Goal: Information Seeking & Learning: Learn about a topic

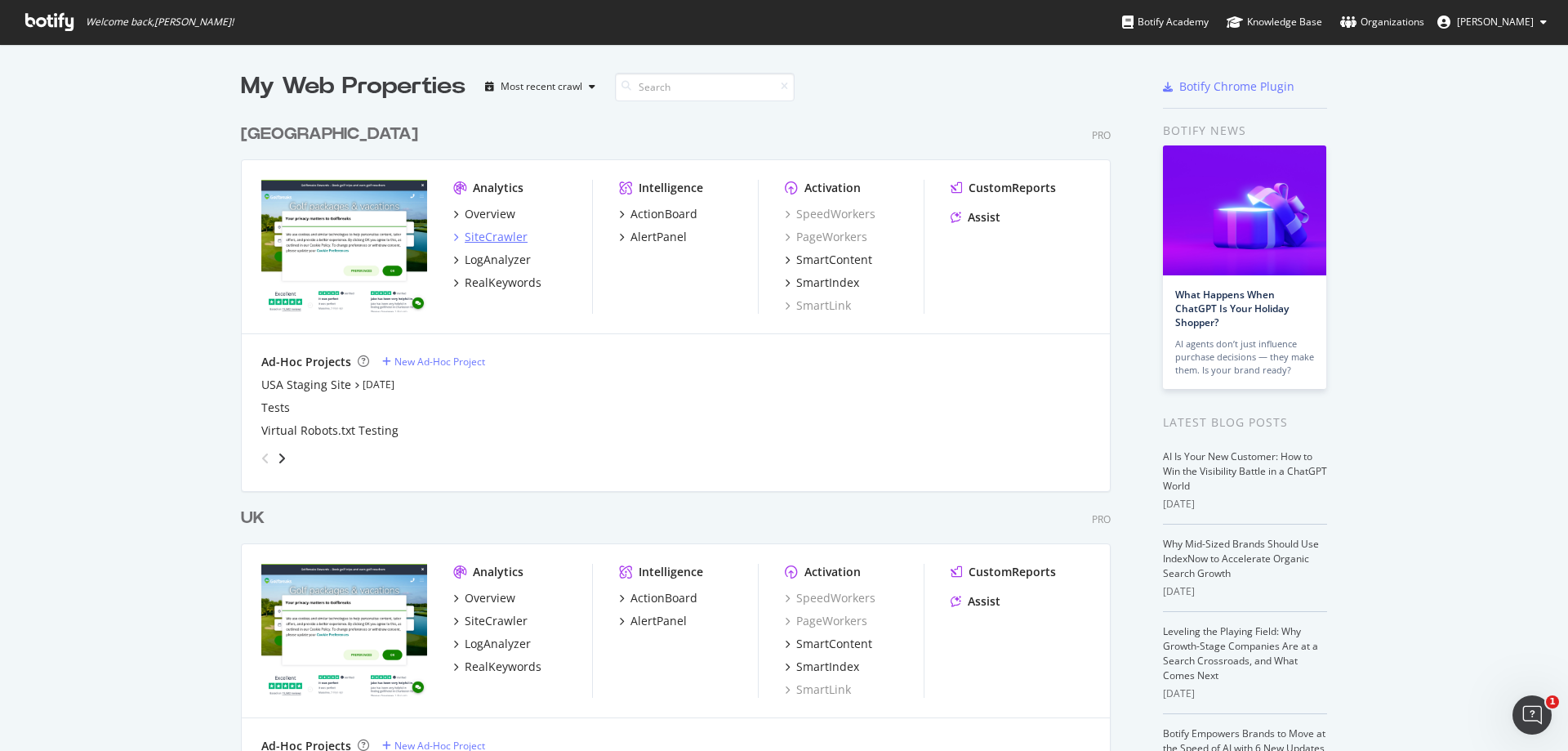
click at [500, 240] on div "SiteCrawler" at bounding box center [496, 237] width 63 height 17
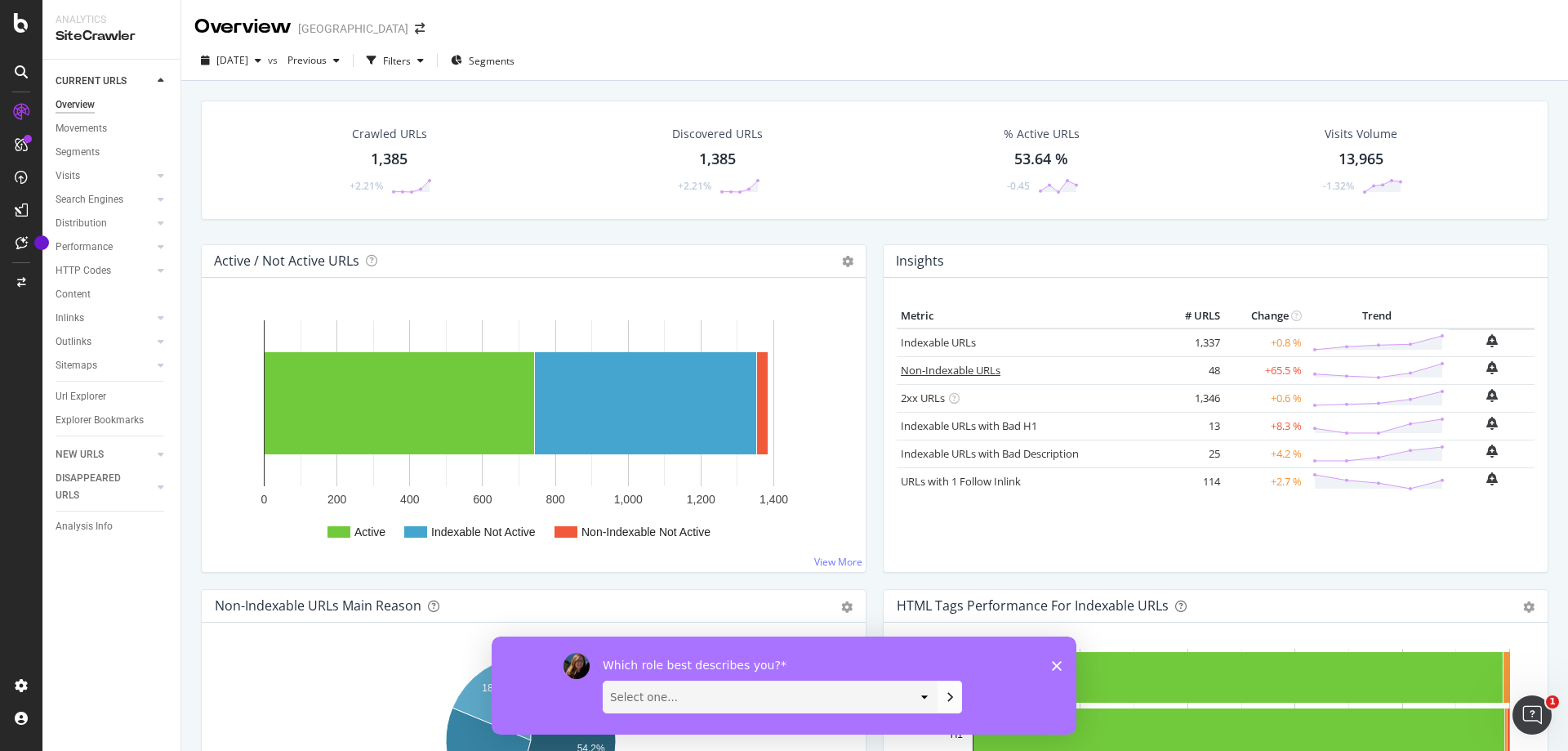
click at [960, 367] on link "Non-Indexable URLs" at bounding box center [950, 370] width 100 height 15
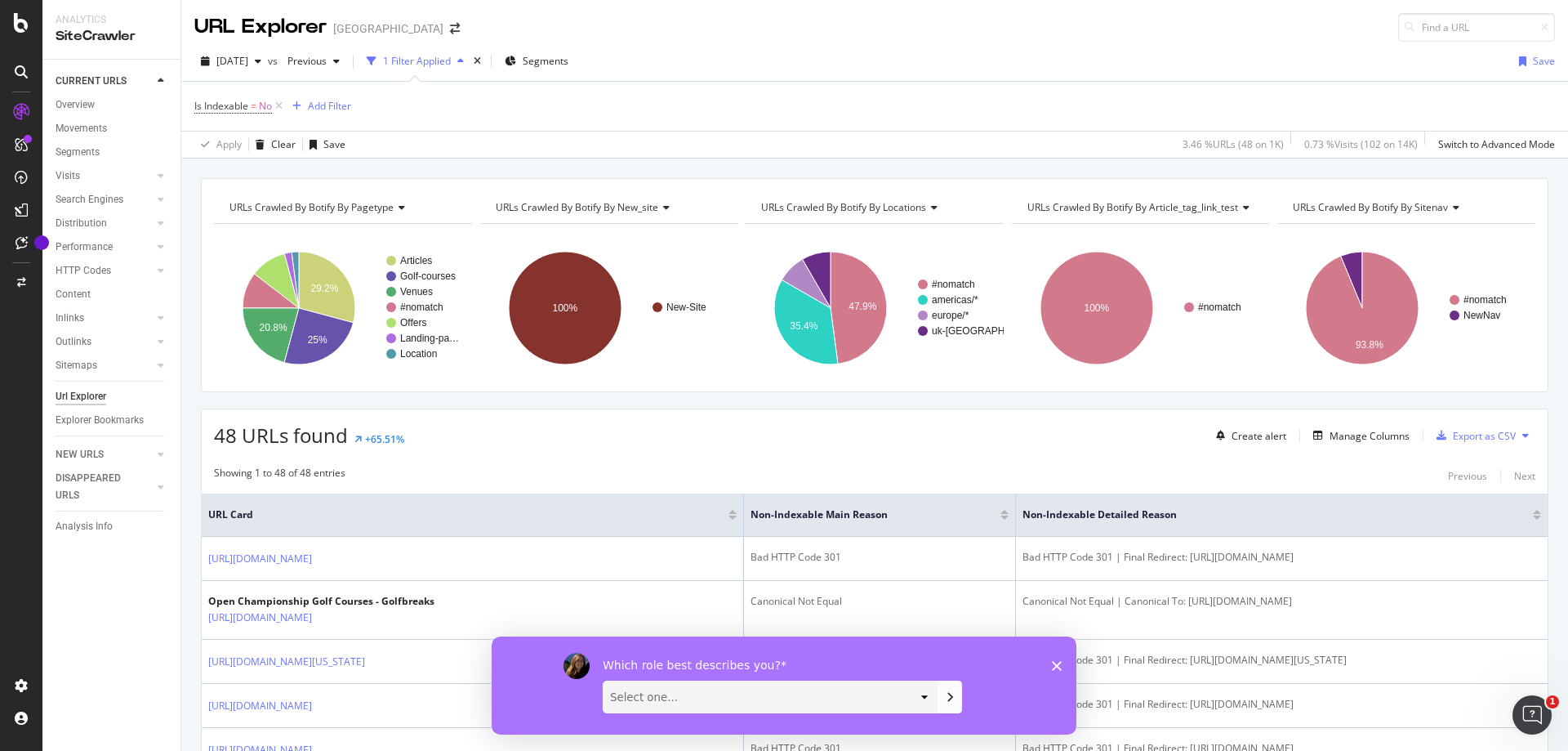
click at [1054, 664] on icon "Close survey" at bounding box center [1057, 665] width 10 height 10
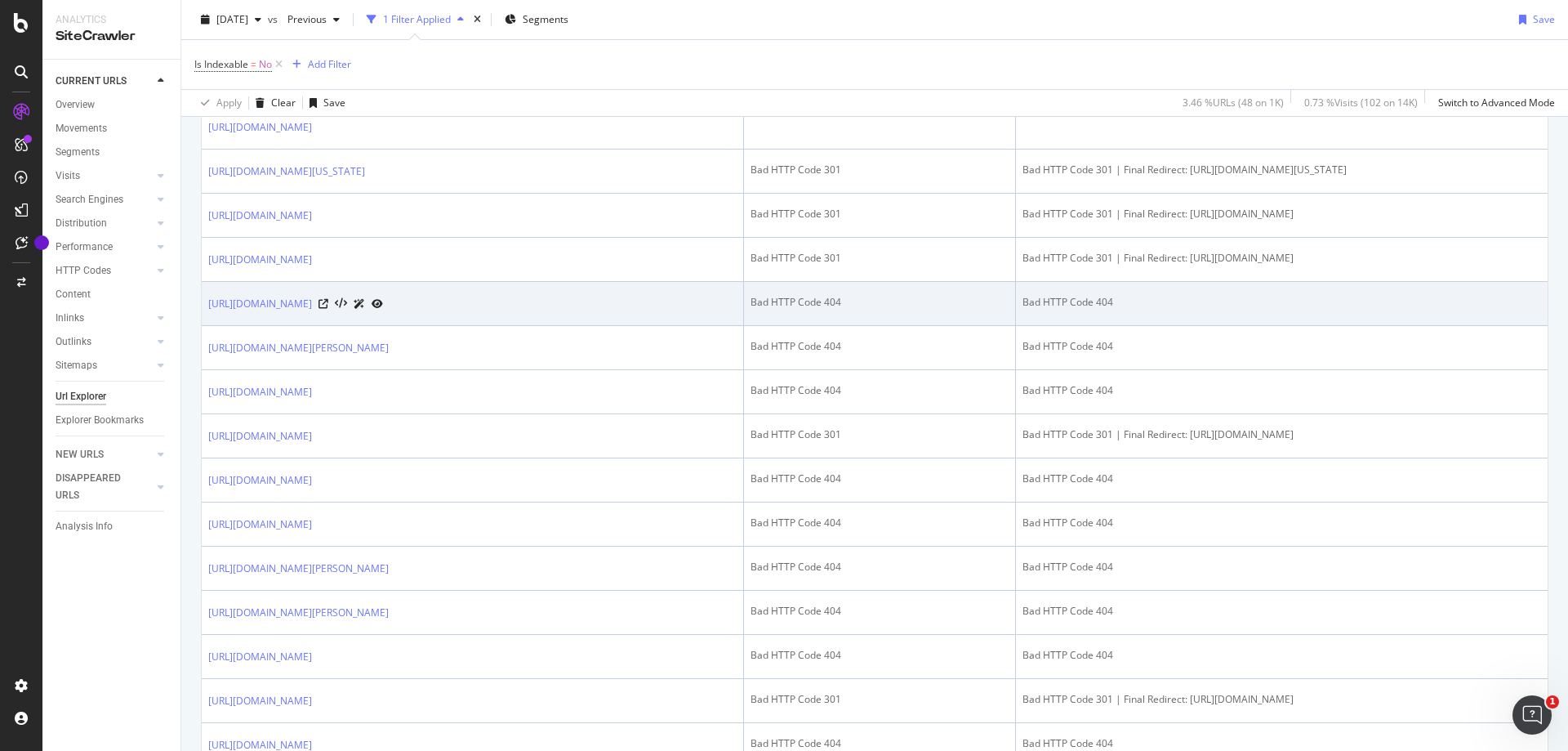
scroll to position [572, 0]
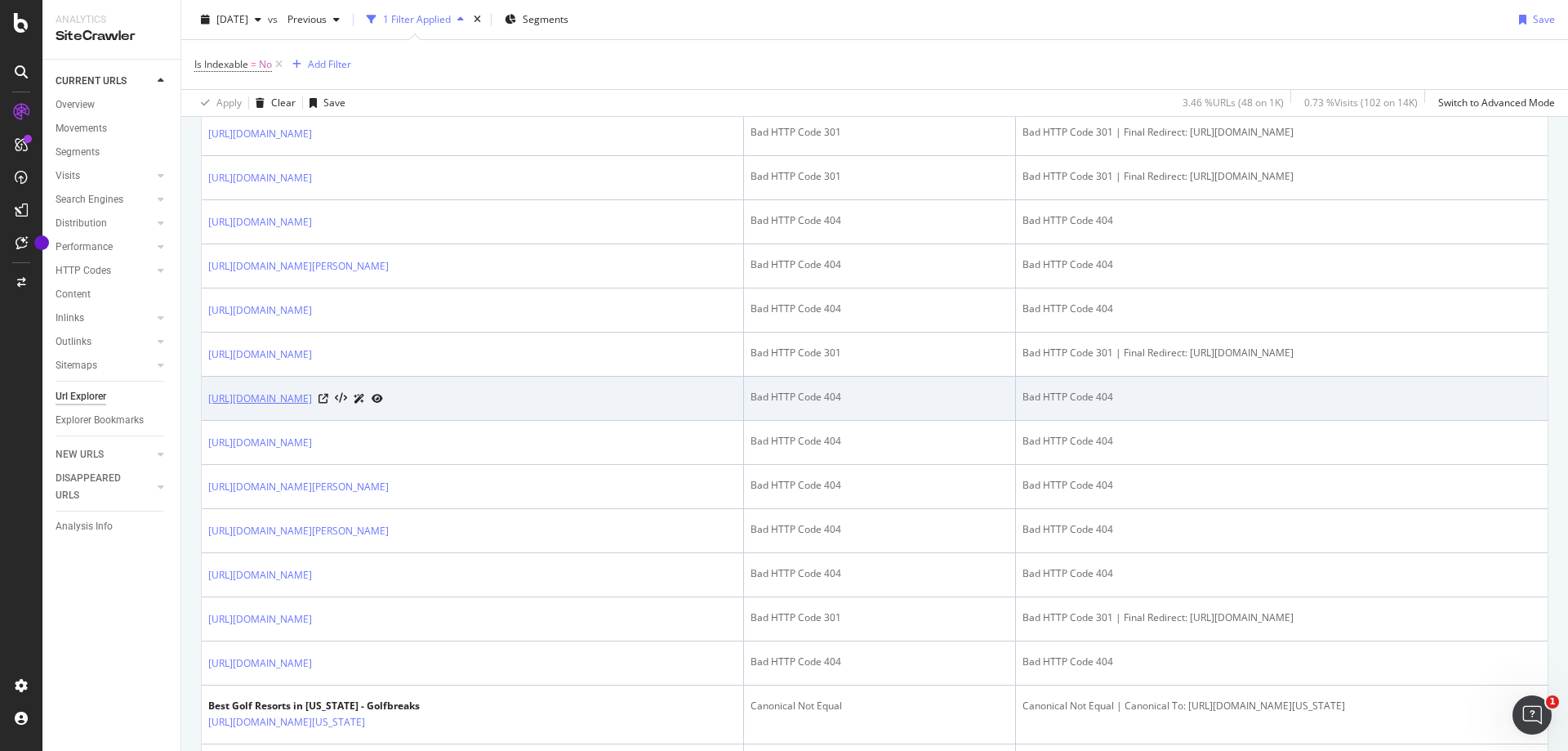
click at [312, 406] on link "https://www.golfbreaks.com/en-us/vacations/miami/pga-national-resort/" at bounding box center [260, 399] width 104 height 17
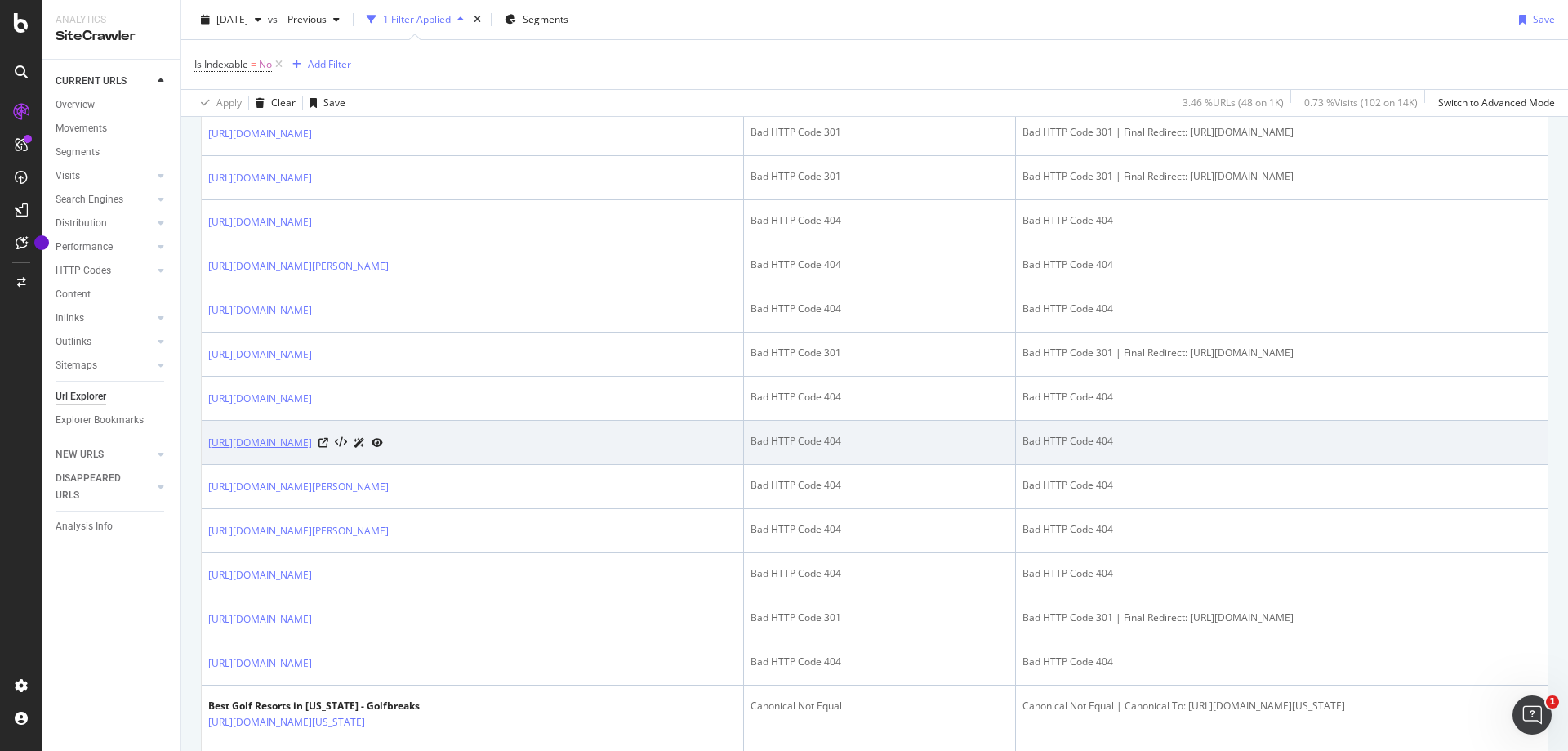
click at [312, 451] on link "https://www.golfbreaks.com/en-us//en-us/tours/kiawah-island-hilton-head-golf-to…" at bounding box center [260, 443] width 104 height 17
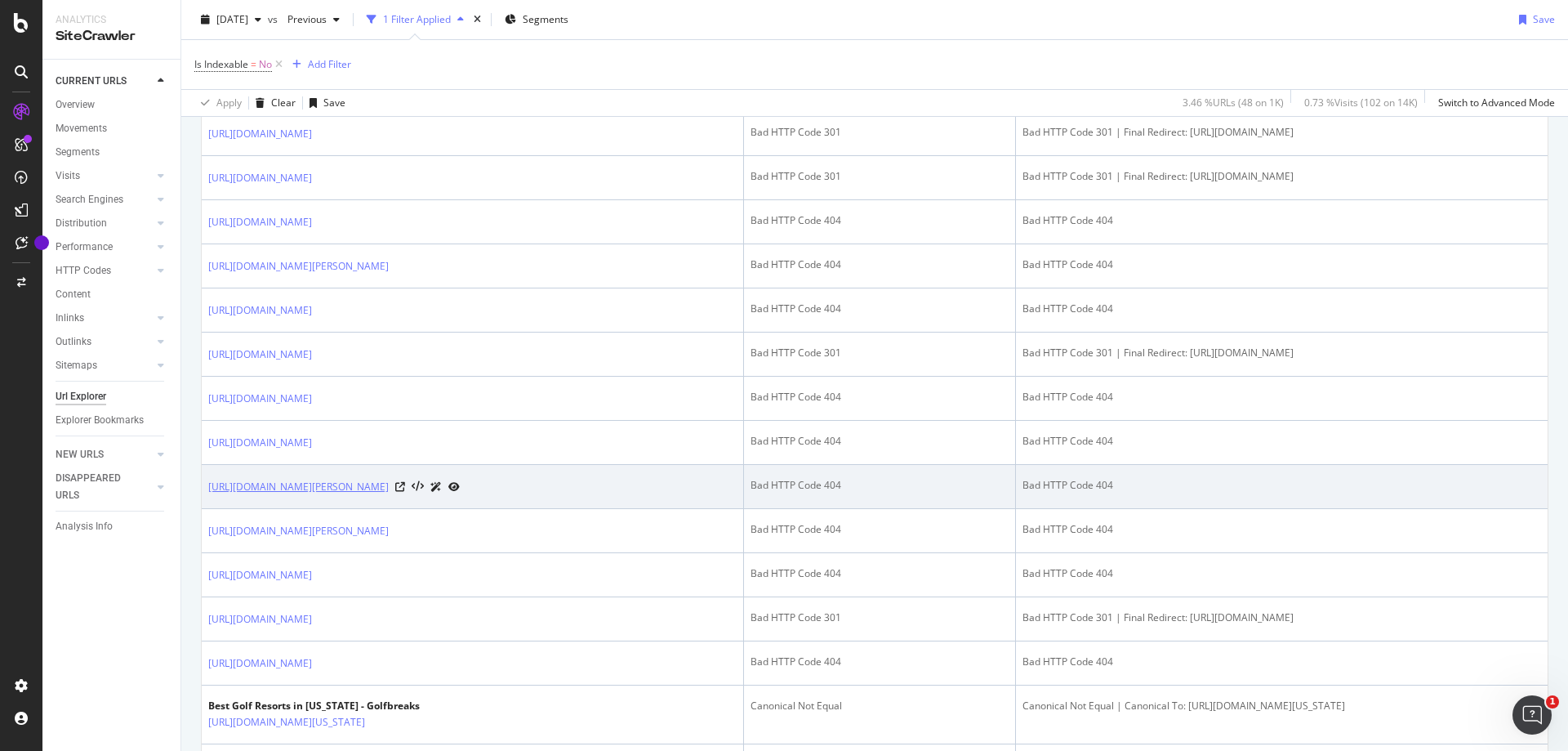
click at [389, 495] on link "[URL][DOMAIN_NAME][PERSON_NAME]" at bounding box center [298, 487] width 181 height 17
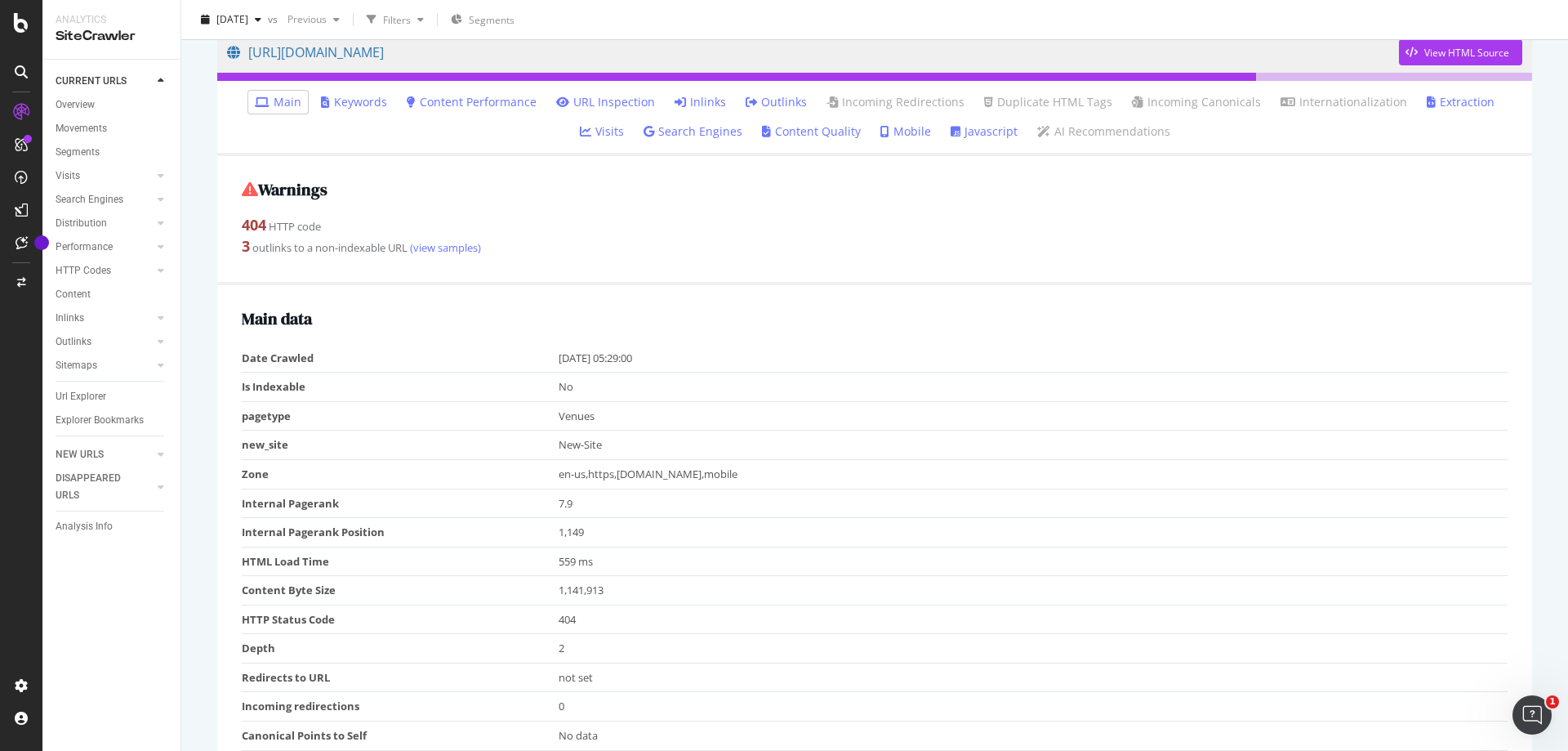
scroll to position [164, 0]
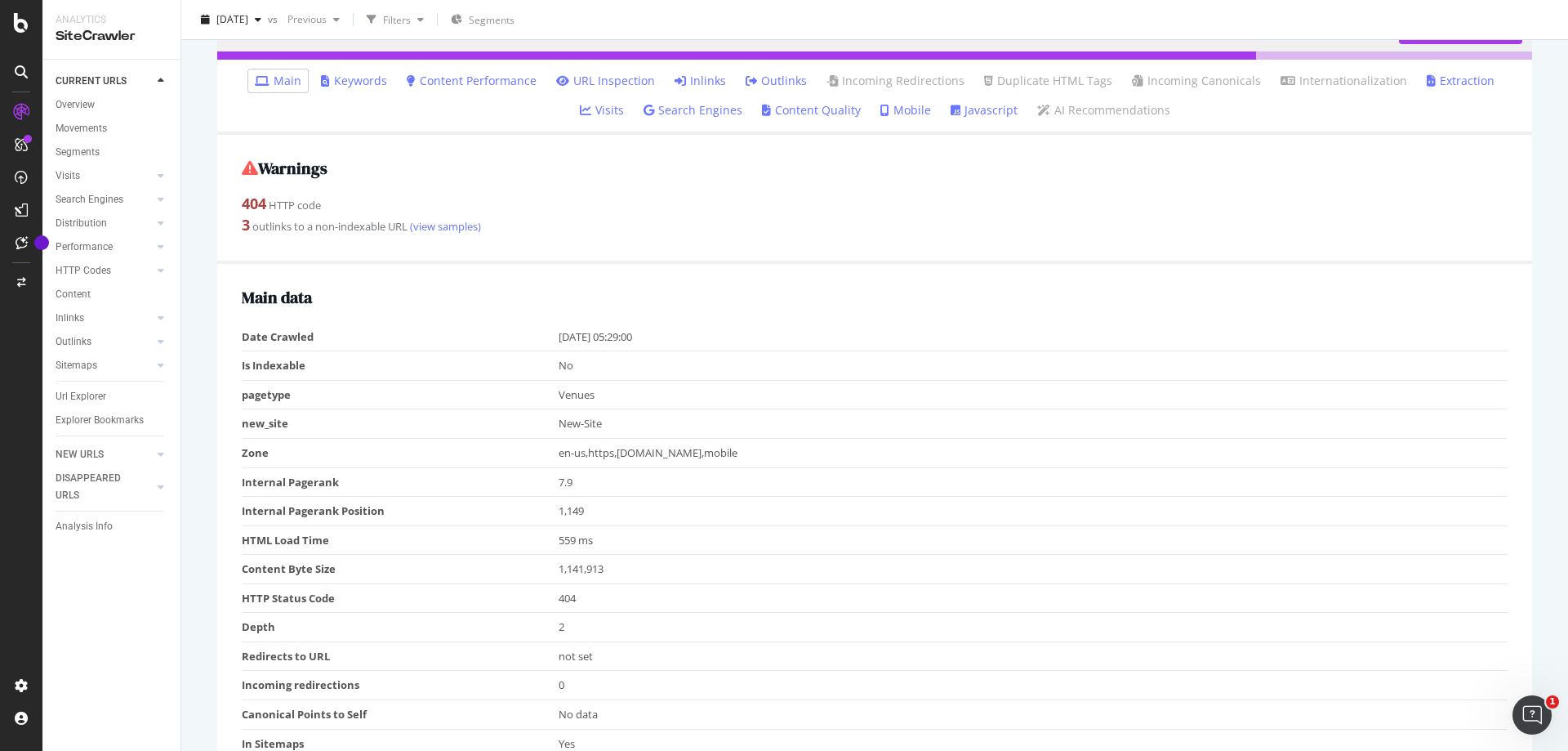
click at [675, 82] on link "Inlinks" at bounding box center [700, 81] width 51 height 17
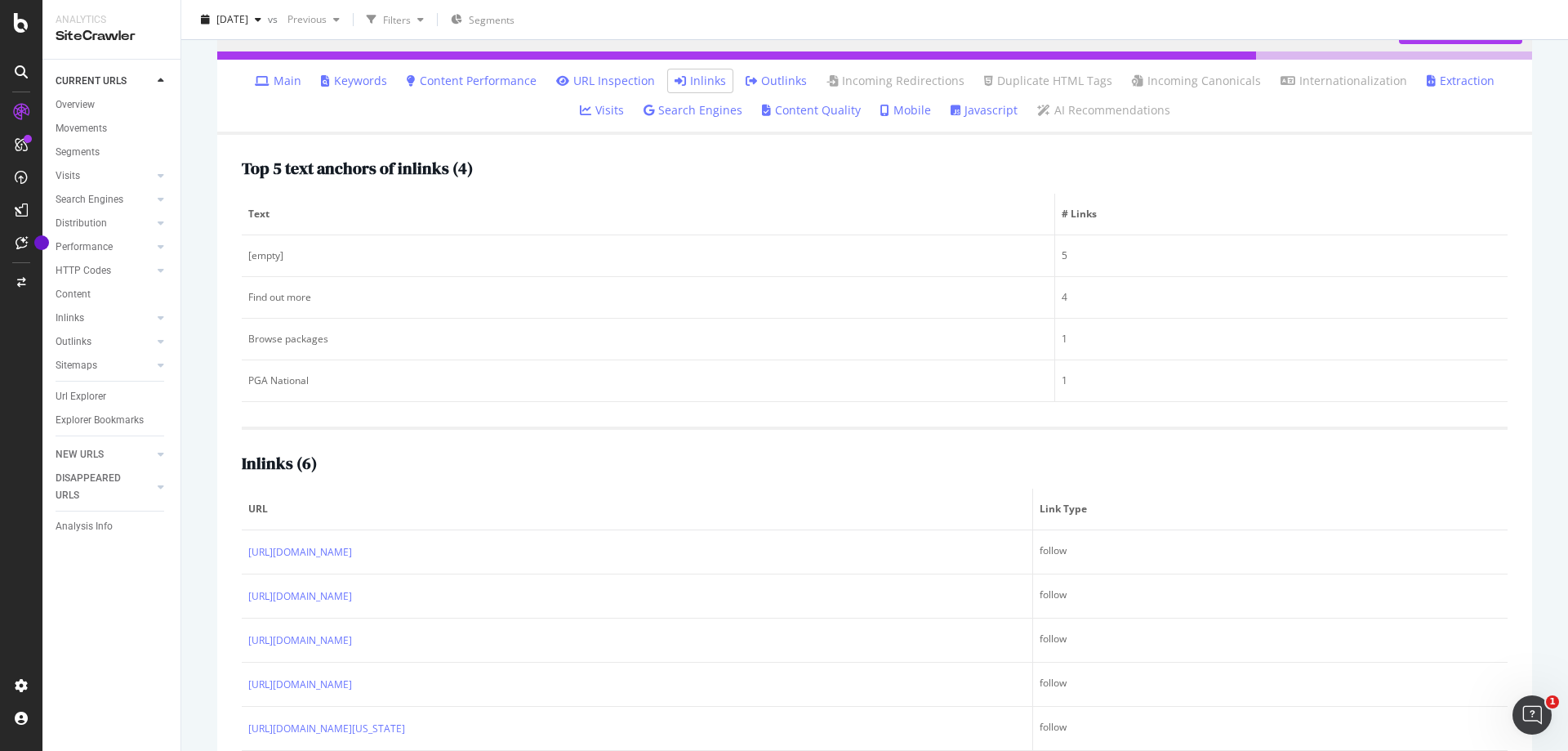
scroll to position [249, 0]
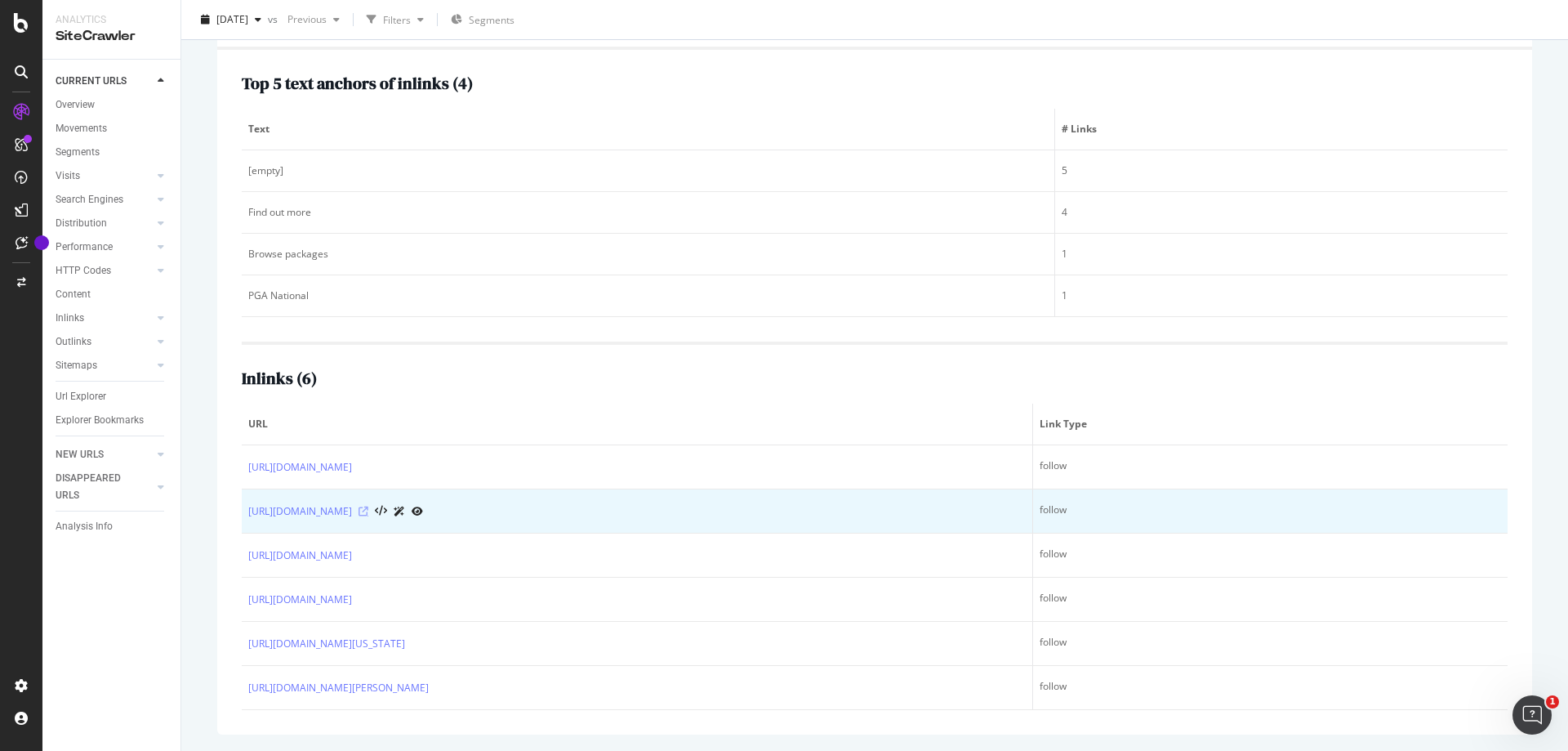
click at [368, 515] on icon at bounding box center [363, 511] width 10 height 10
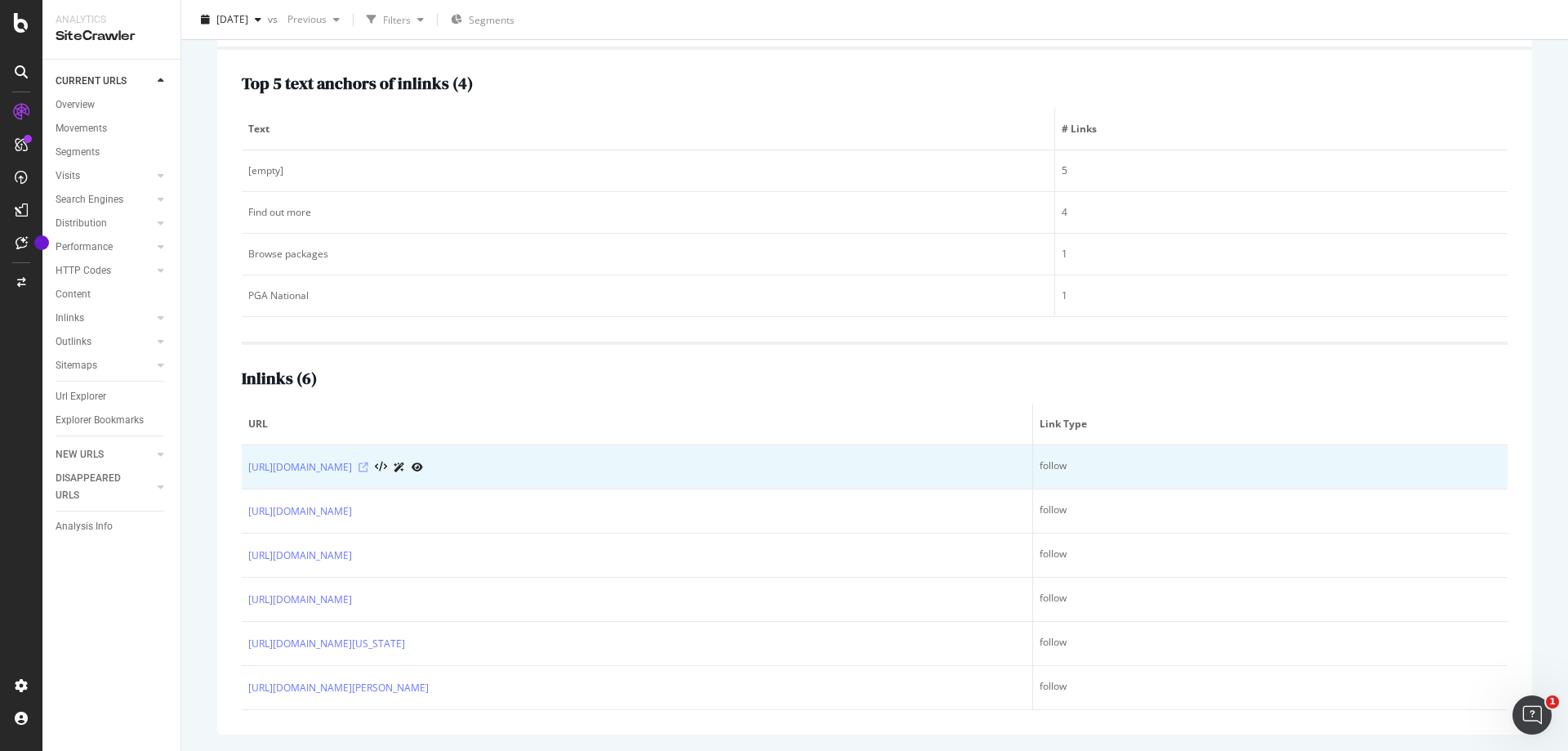
click at [368, 469] on icon at bounding box center [363, 468] width 10 height 10
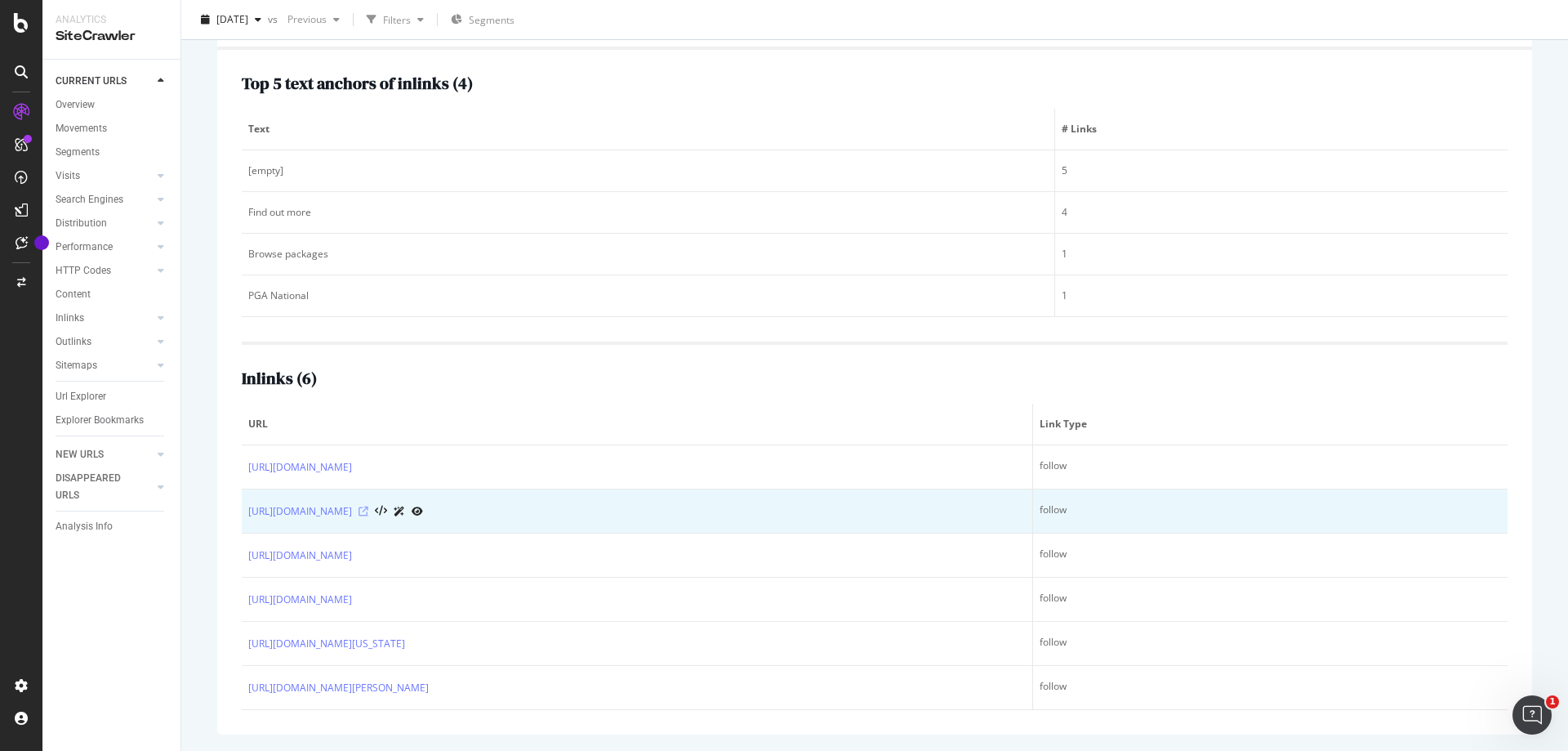
click at [368, 511] on icon at bounding box center [363, 511] width 10 height 10
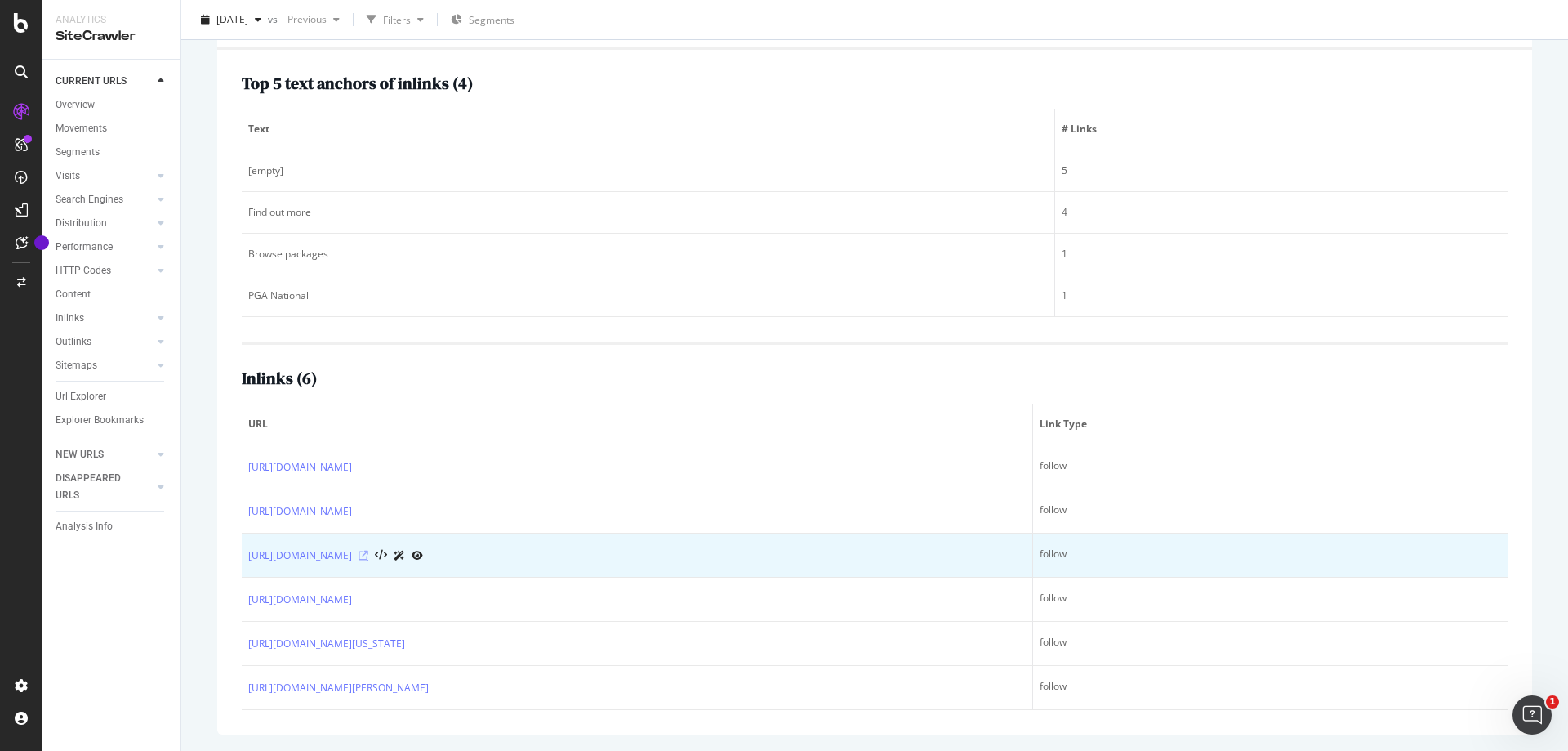
click at [368, 558] on icon at bounding box center [363, 556] width 10 height 10
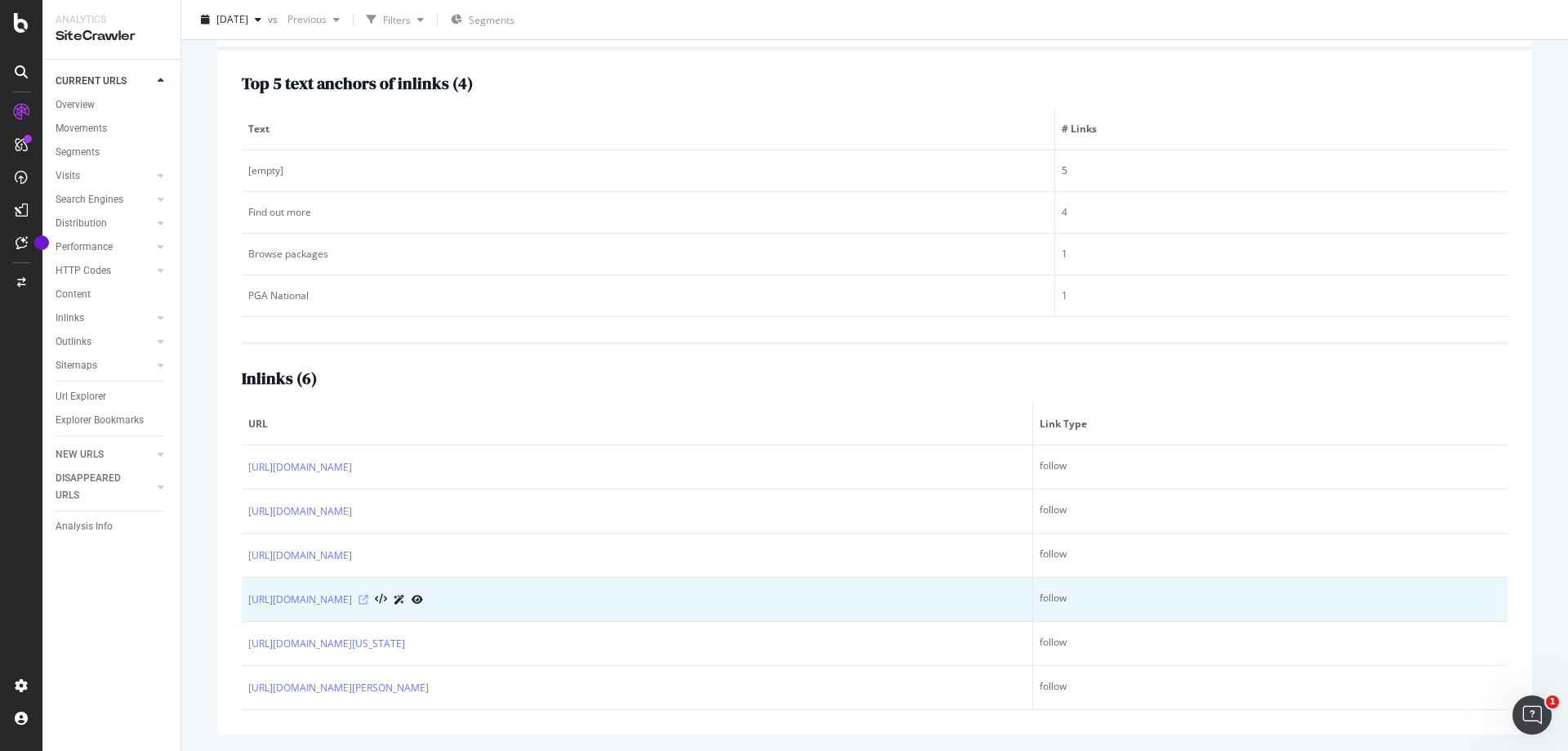
click at [368, 597] on icon at bounding box center [363, 600] width 10 height 10
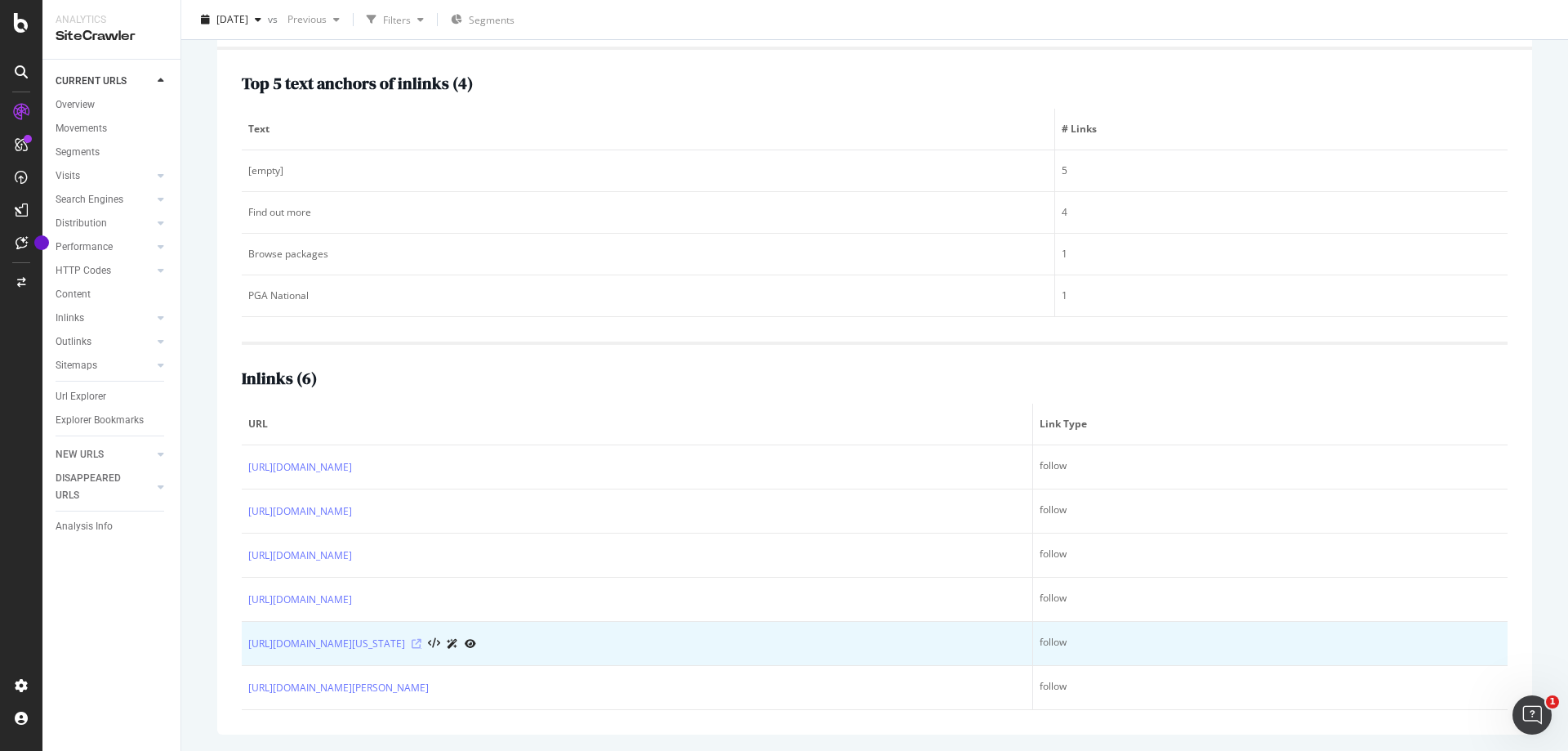
click at [421, 641] on icon at bounding box center [416, 644] width 10 height 10
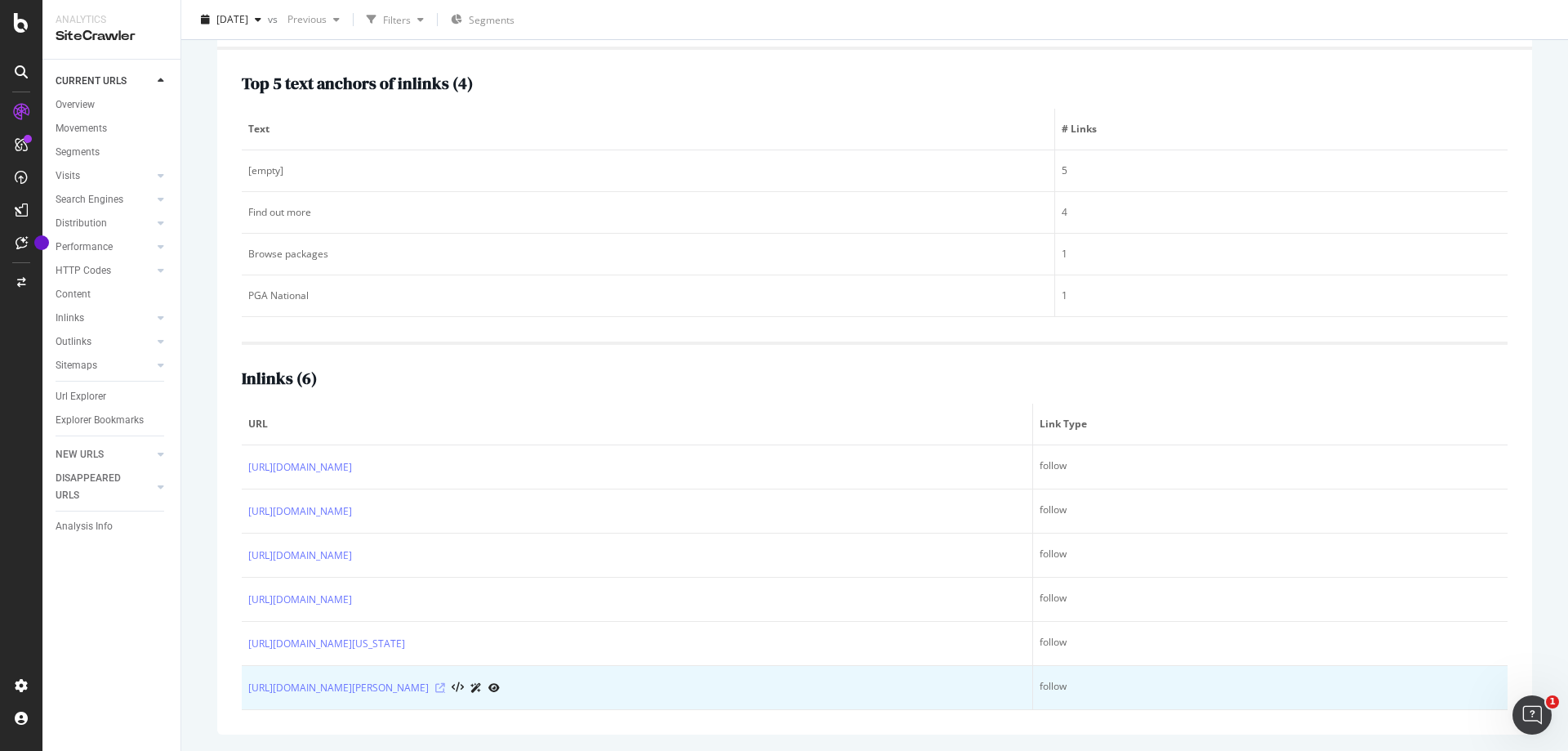
click at [445, 687] on icon at bounding box center [440, 688] width 10 height 10
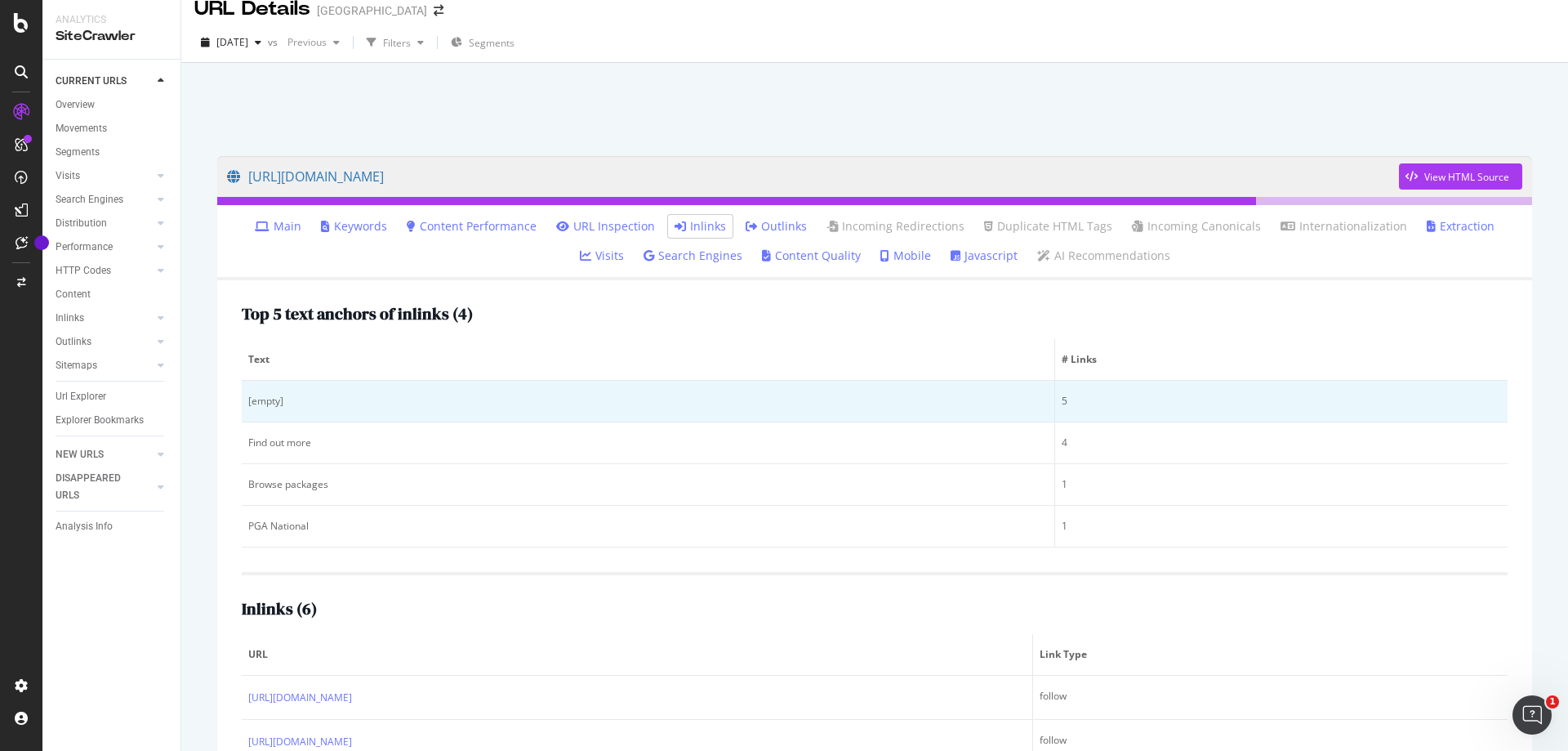
scroll to position [0, 0]
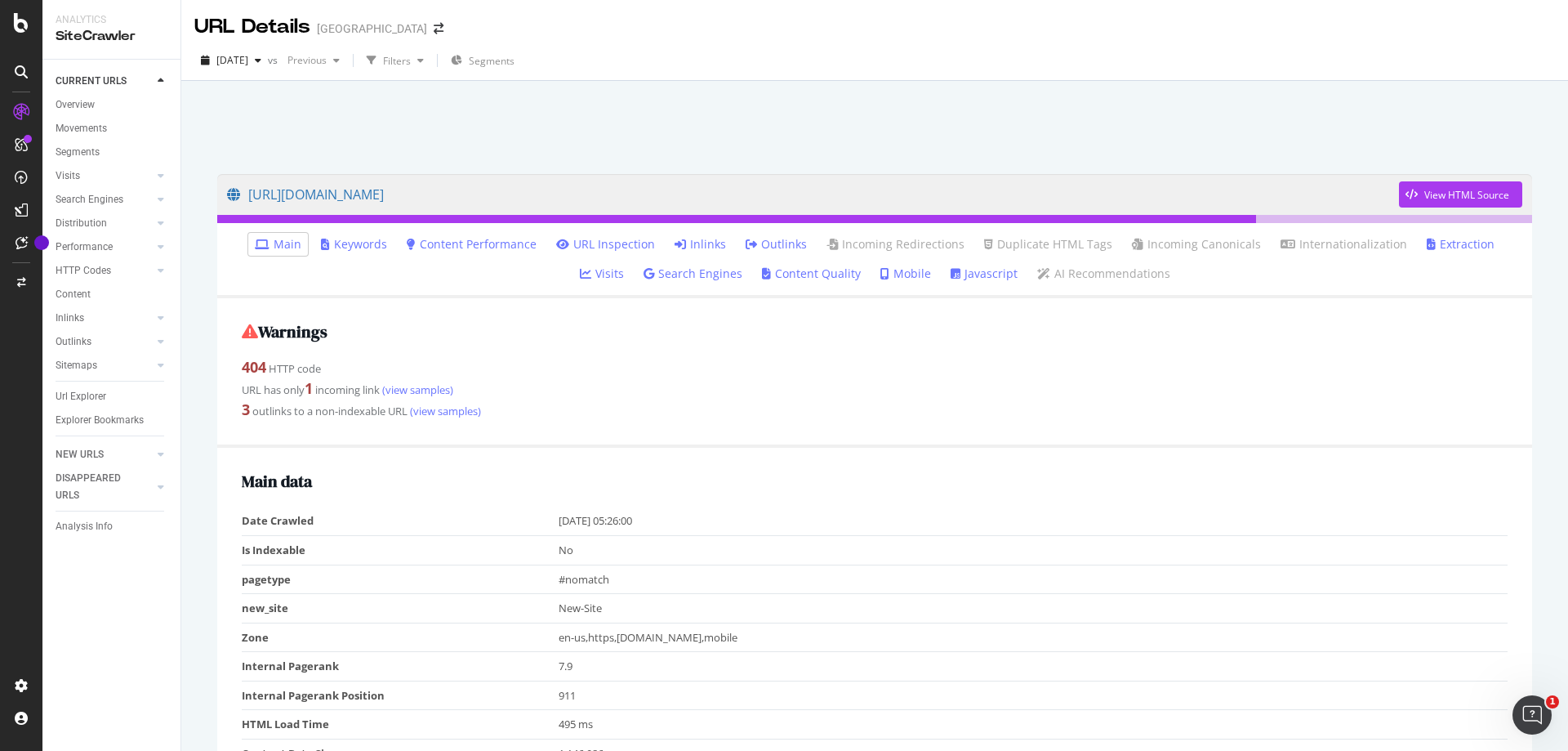
click at [645, 129] on div at bounding box center [874, 123] width 1348 height 69
click at [675, 246] on link "Inlinks" at bounding box center [700, 245] width 51 height 17
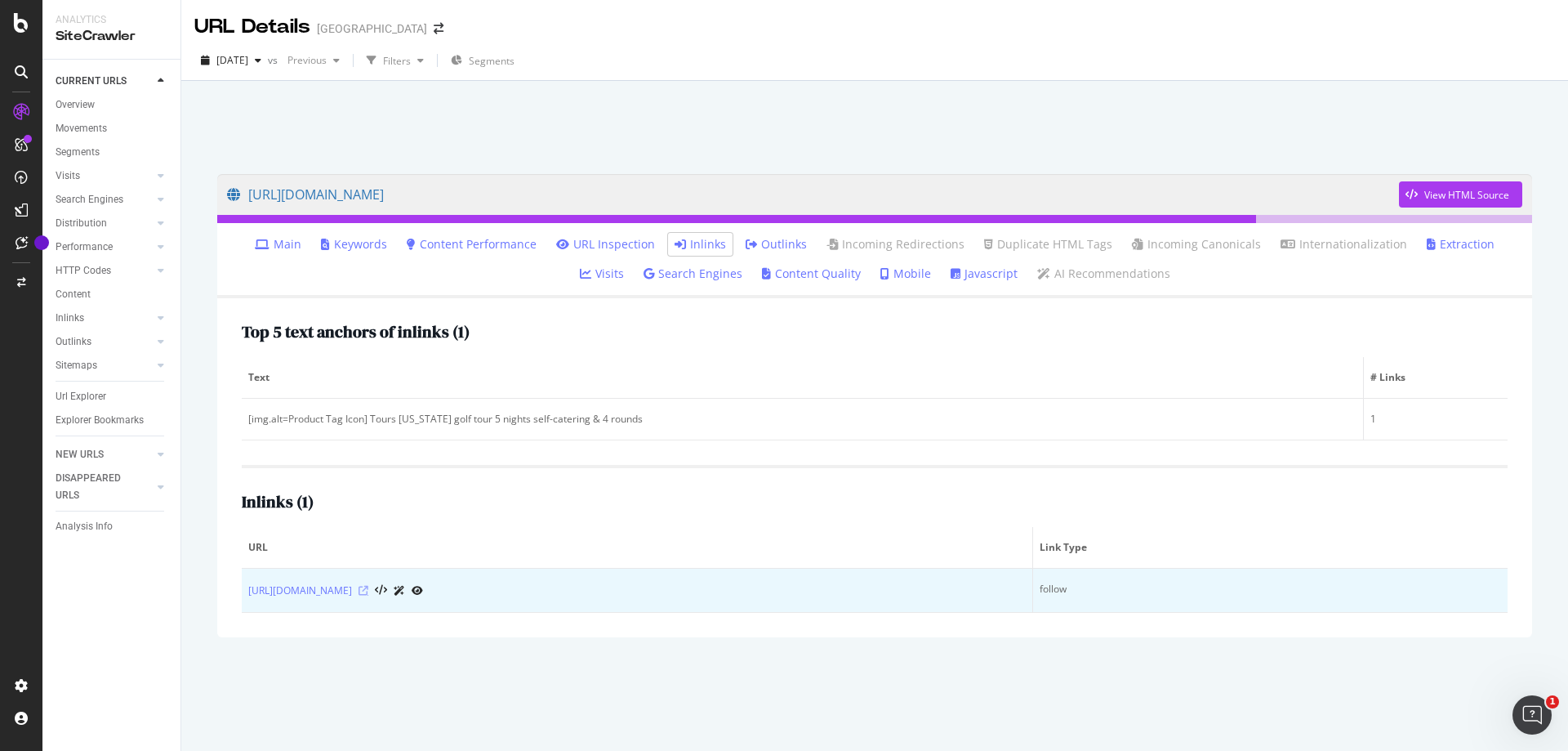
click at [368, 594] on icon at bounding box center [363, 591] width 10 height 10
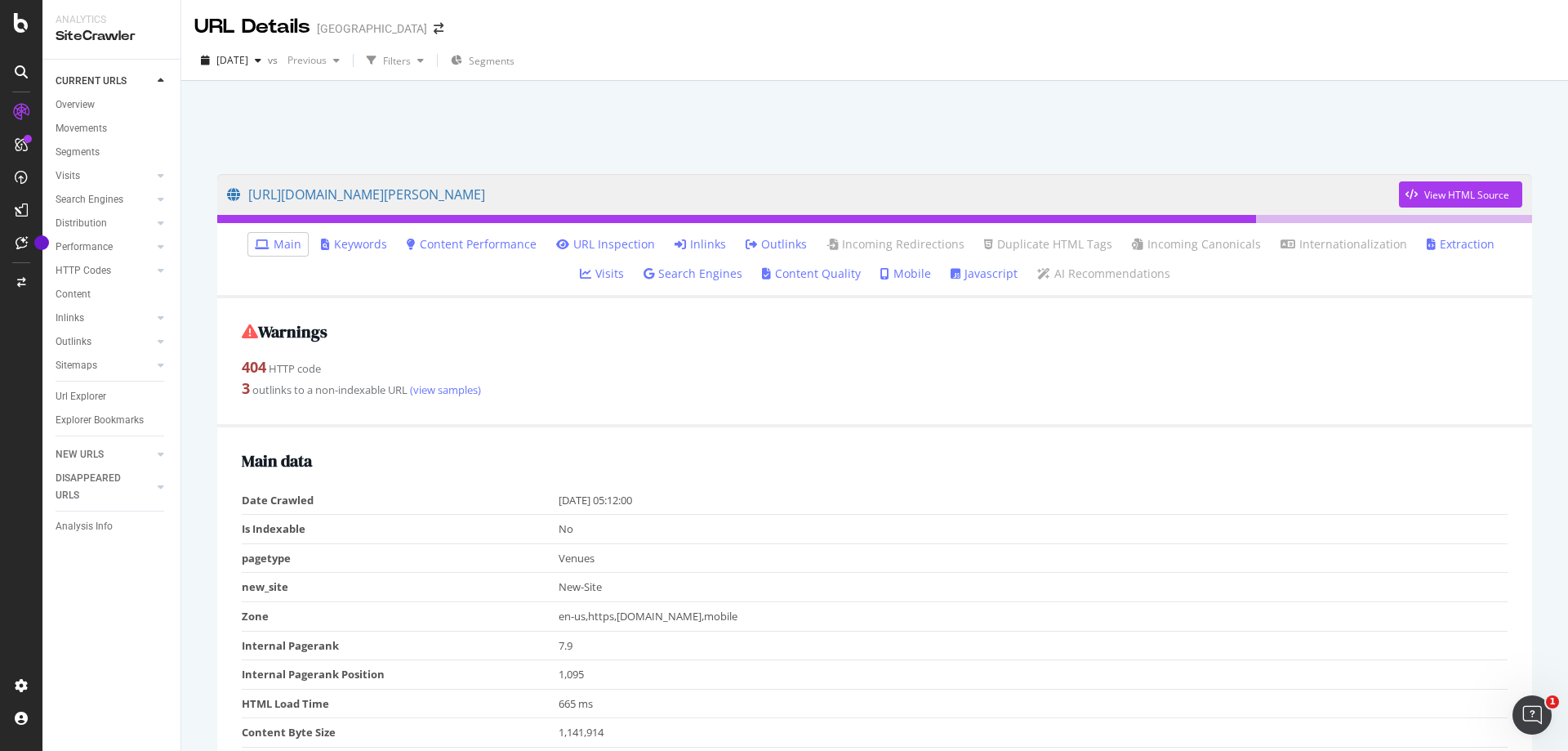
click at [675, 245] on link "Inlinks" at bounding box center [700, 245] width 51 height 17
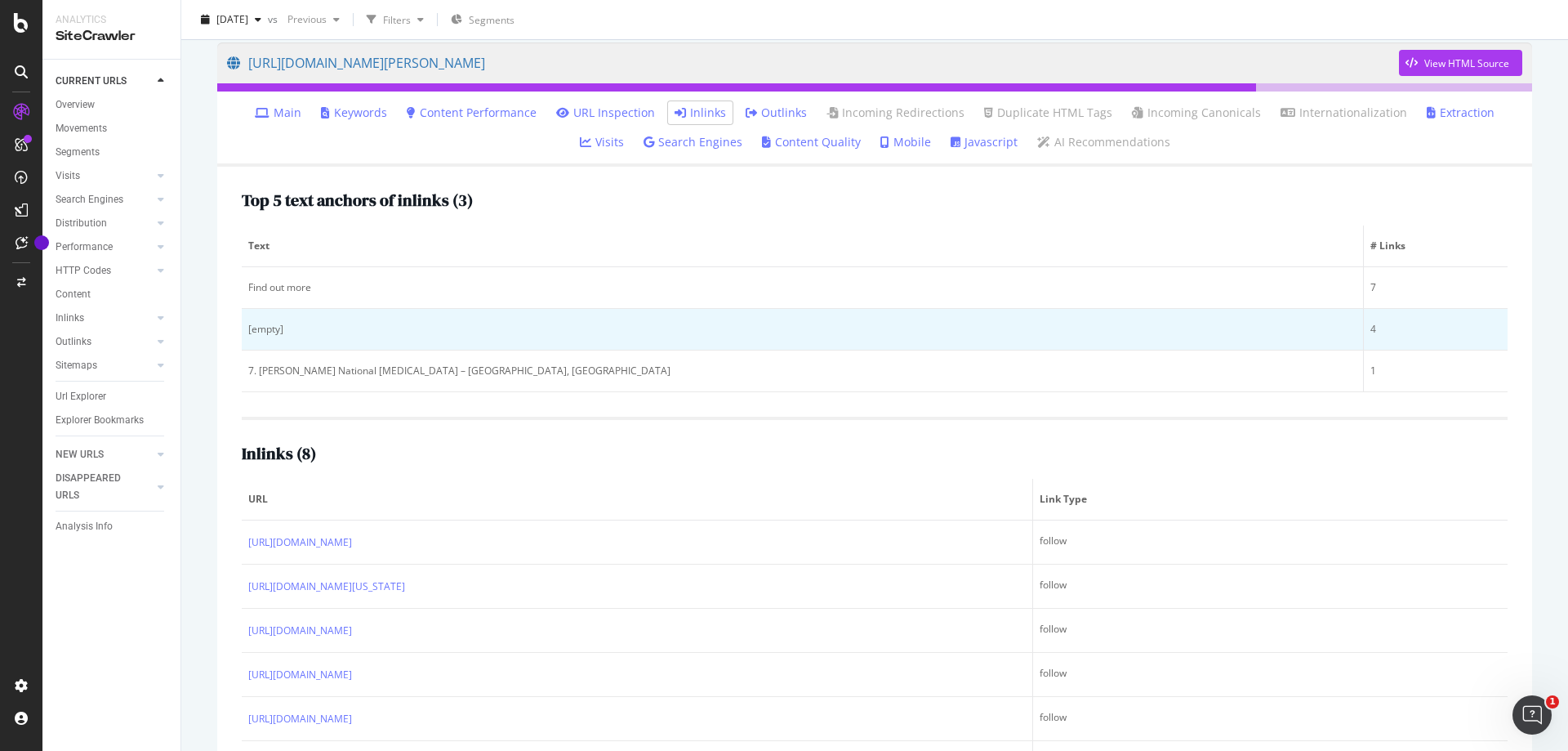
scroll to position [295, 0]
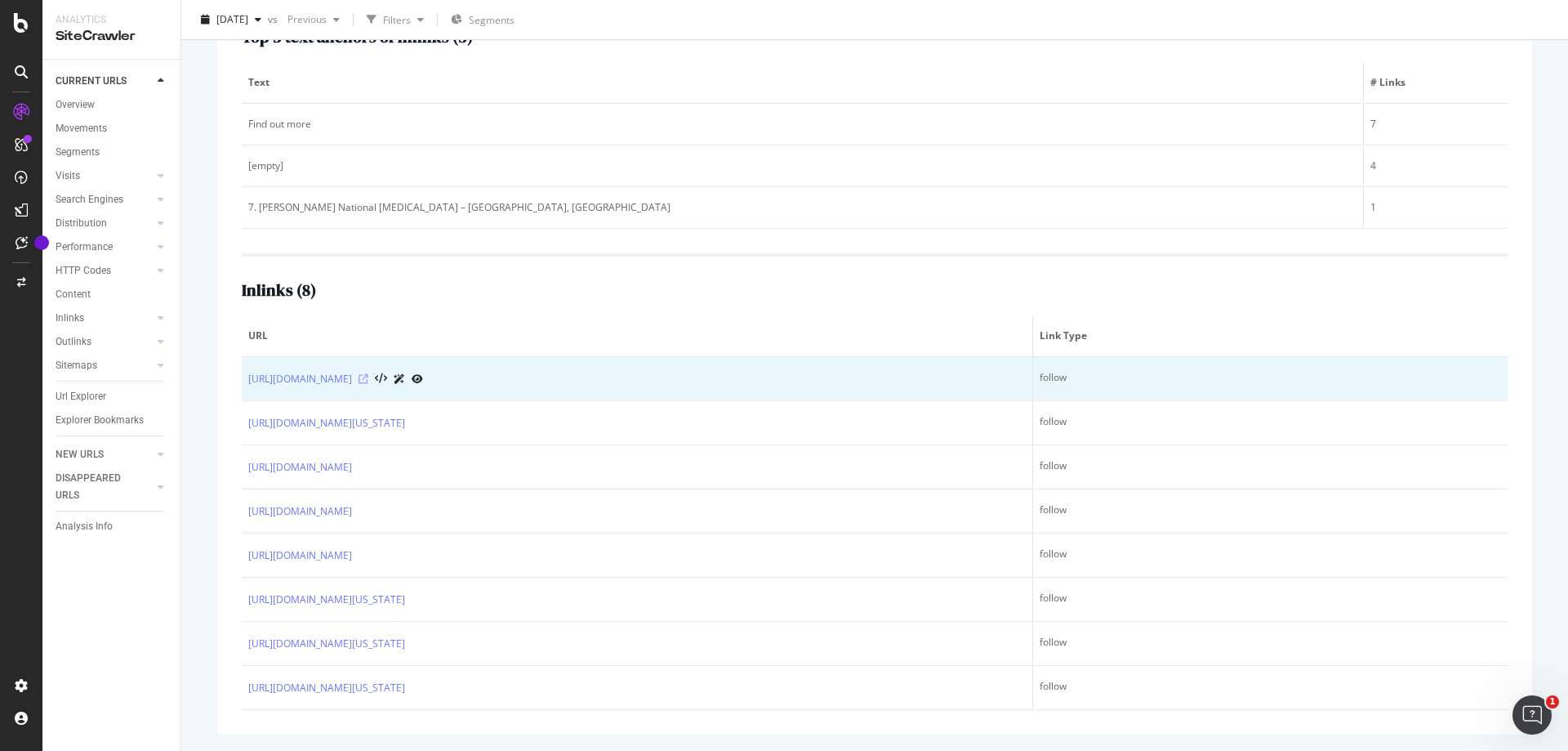
click at [368, 374] on icon at bounding box center [363, 379] width 10 height 10
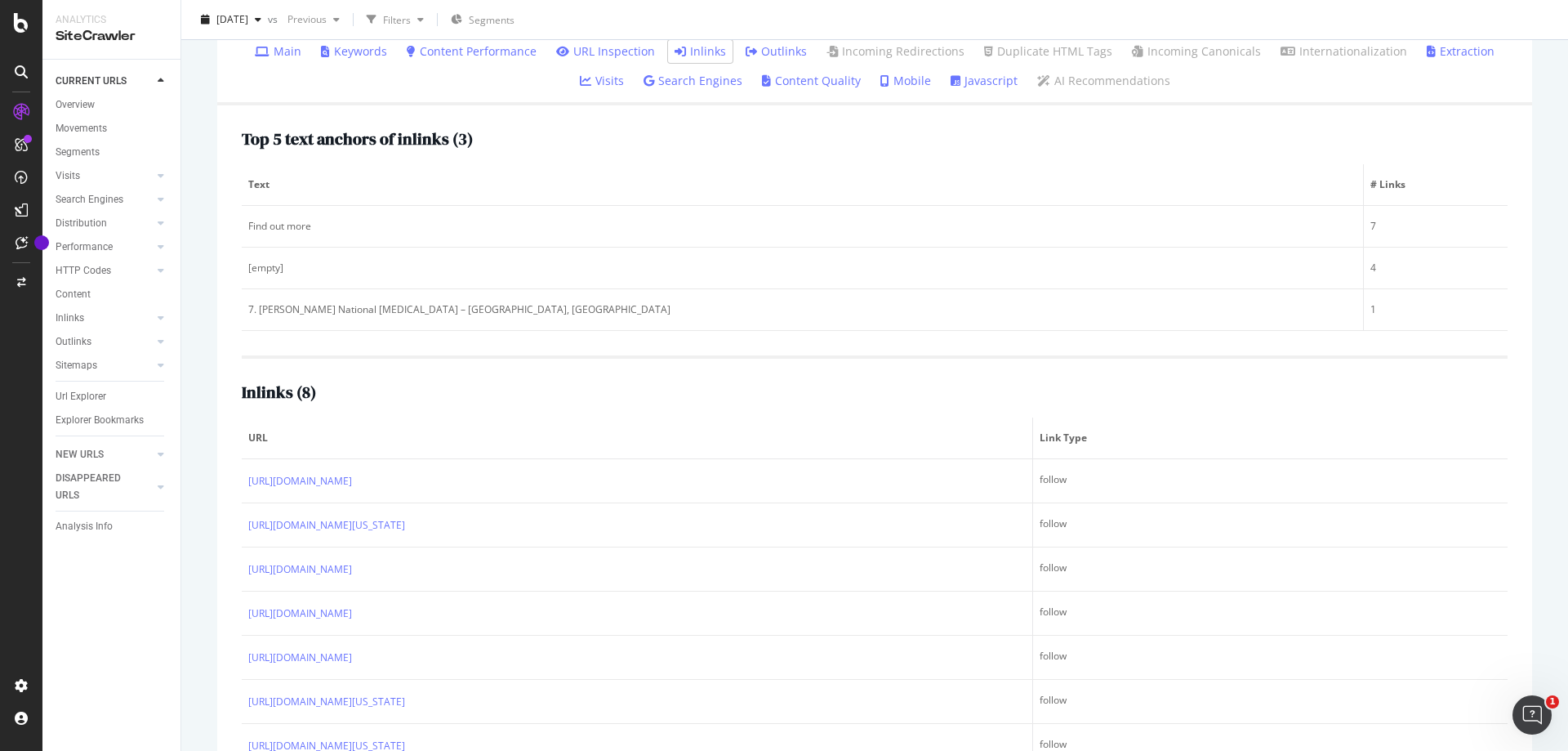
scroll to position [50, 0]
